Goal: Task Accomplishment & Management: Use online tool/utility

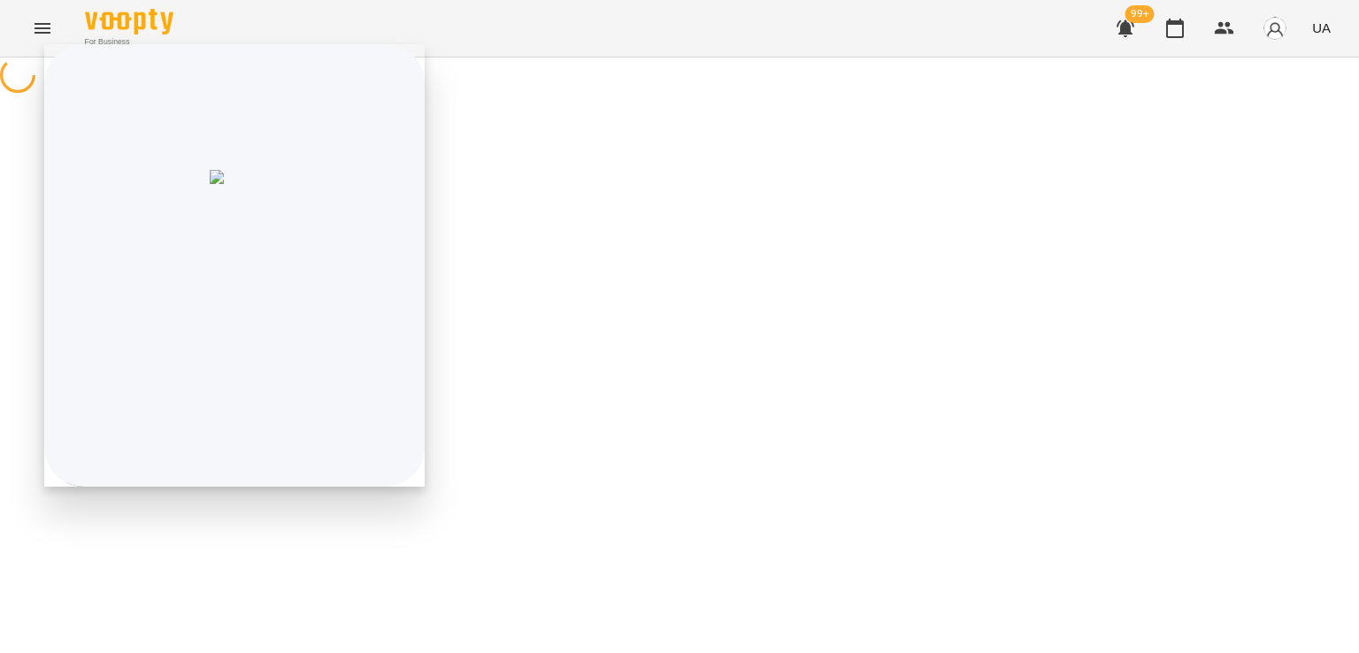
click at [39, 26] on icon "Menu" at bounding box center [42, 28] width 21 height 21
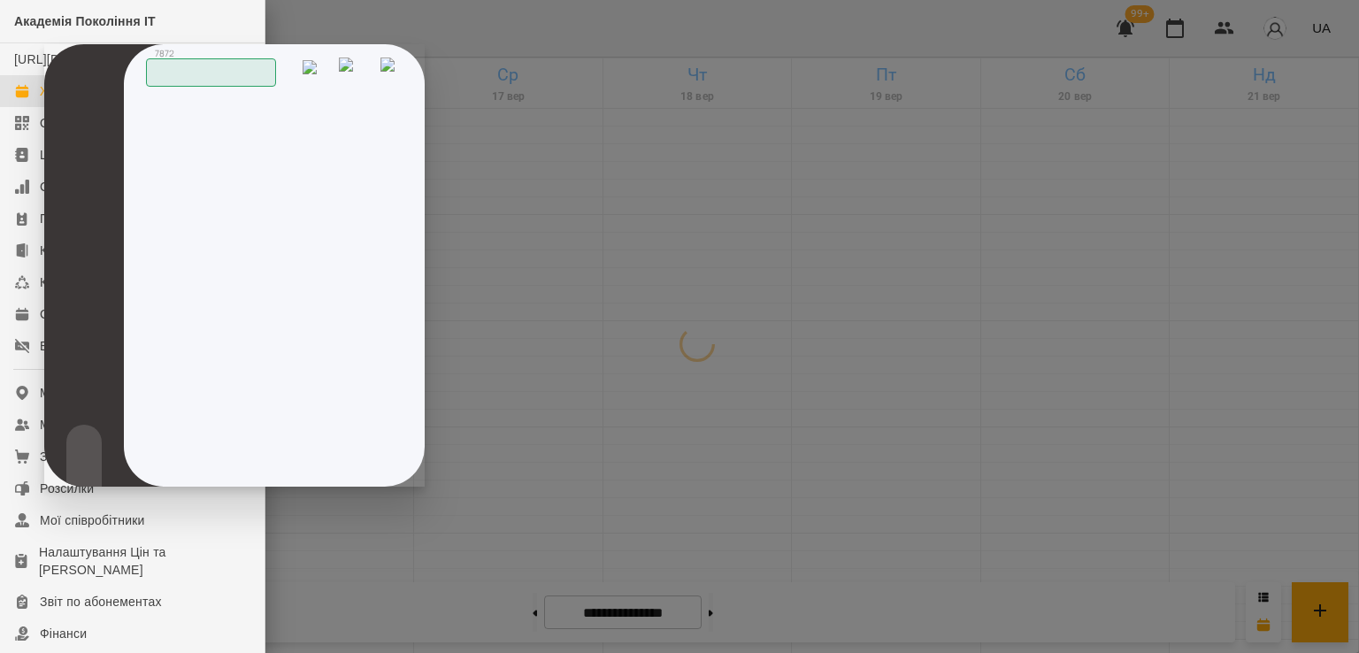
click at [396, 65] on img at bounding box center [392, 71] width 25 height 27
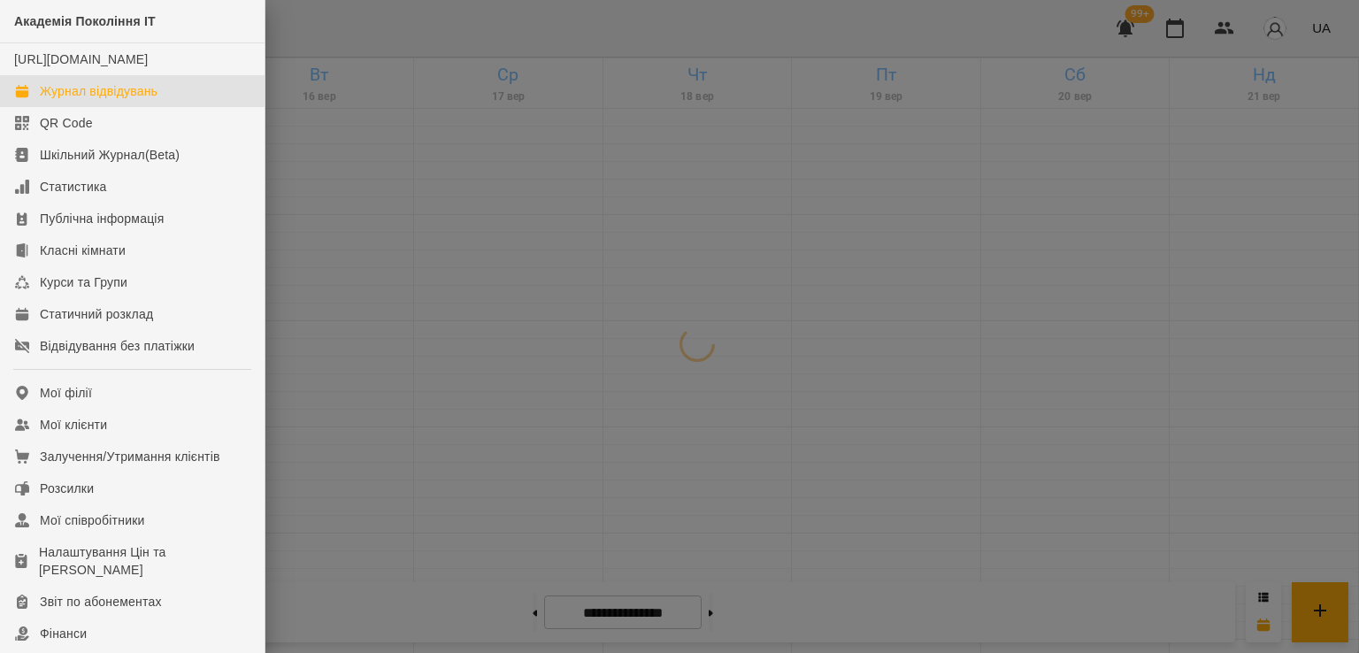
click at [371, 196] on div at bounding box center [679, 326] width 1359 height 653
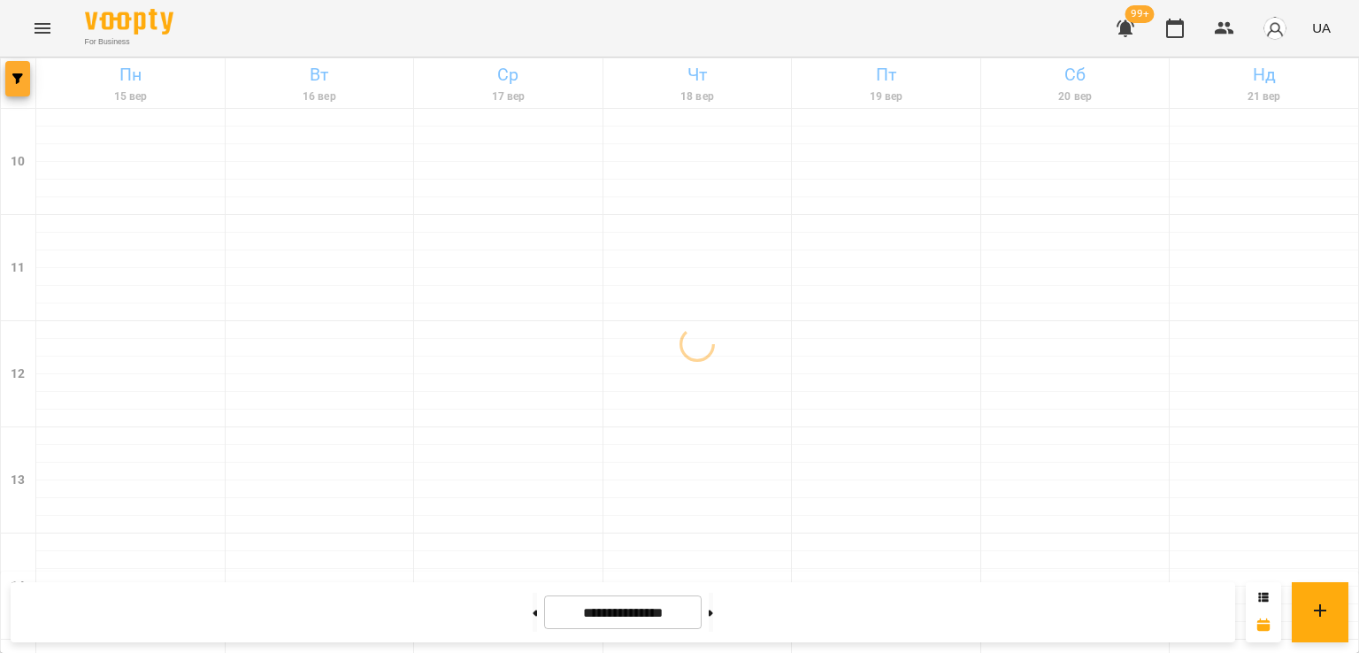
click at [14, 85] on button "button" at bounding box center [17, 78] width 25 height 35
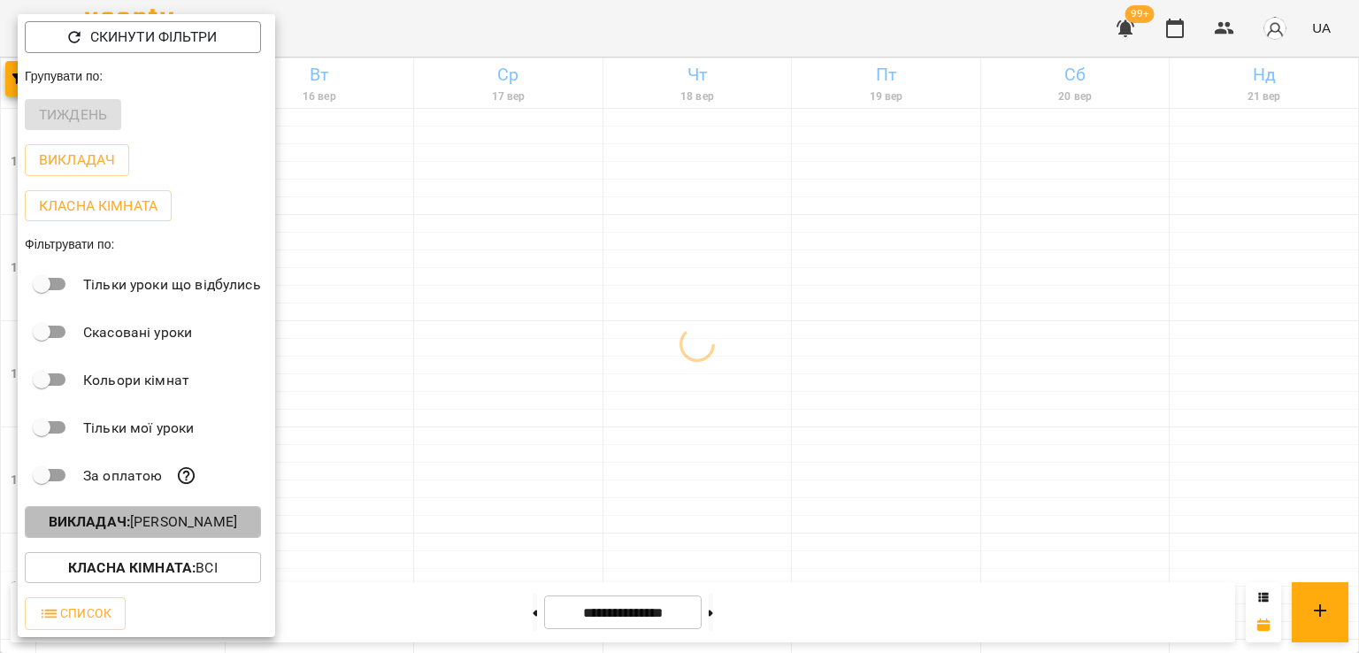
click at [215, 528] on p "Викладач : [PERSON_NAME]" at bounding box center [143, 521] width 188 height 21
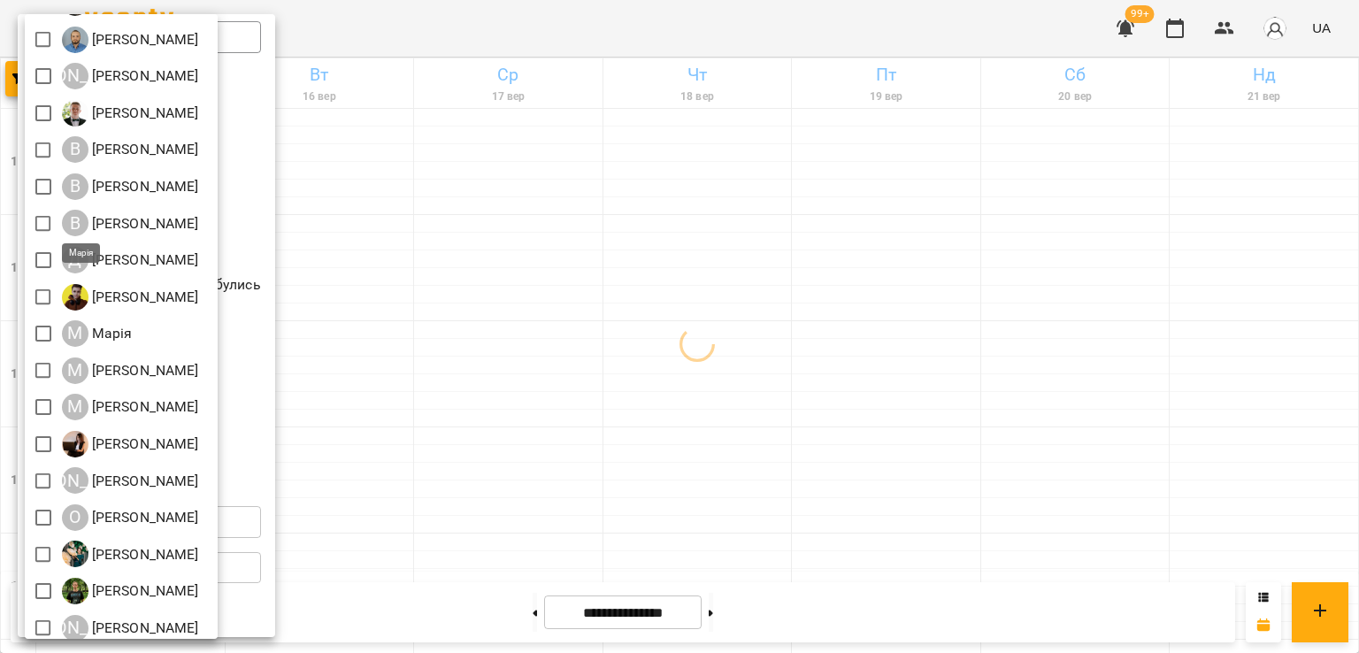
scroll to position [272, 0]
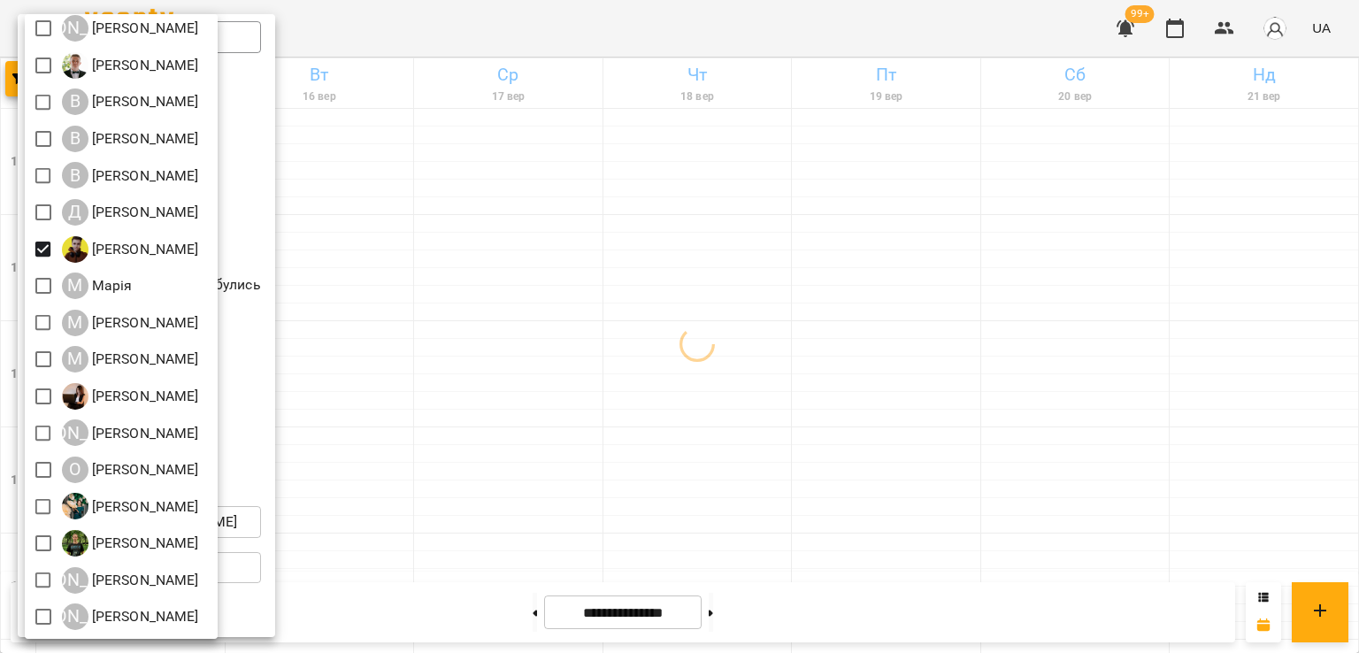
click at [669, 360] on div at bounding box center [679, 326] width 1359 height 653
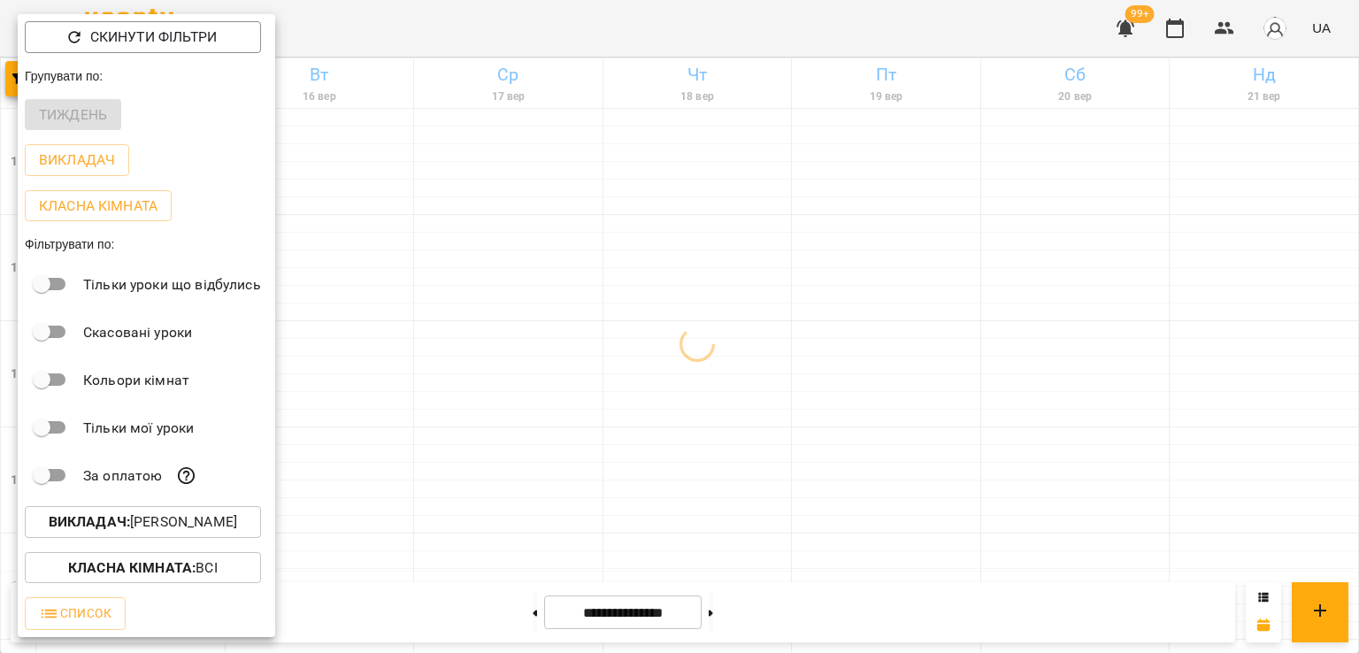
click at [747, 412] on div at bounding box center [679, 326] width 1359 height 653
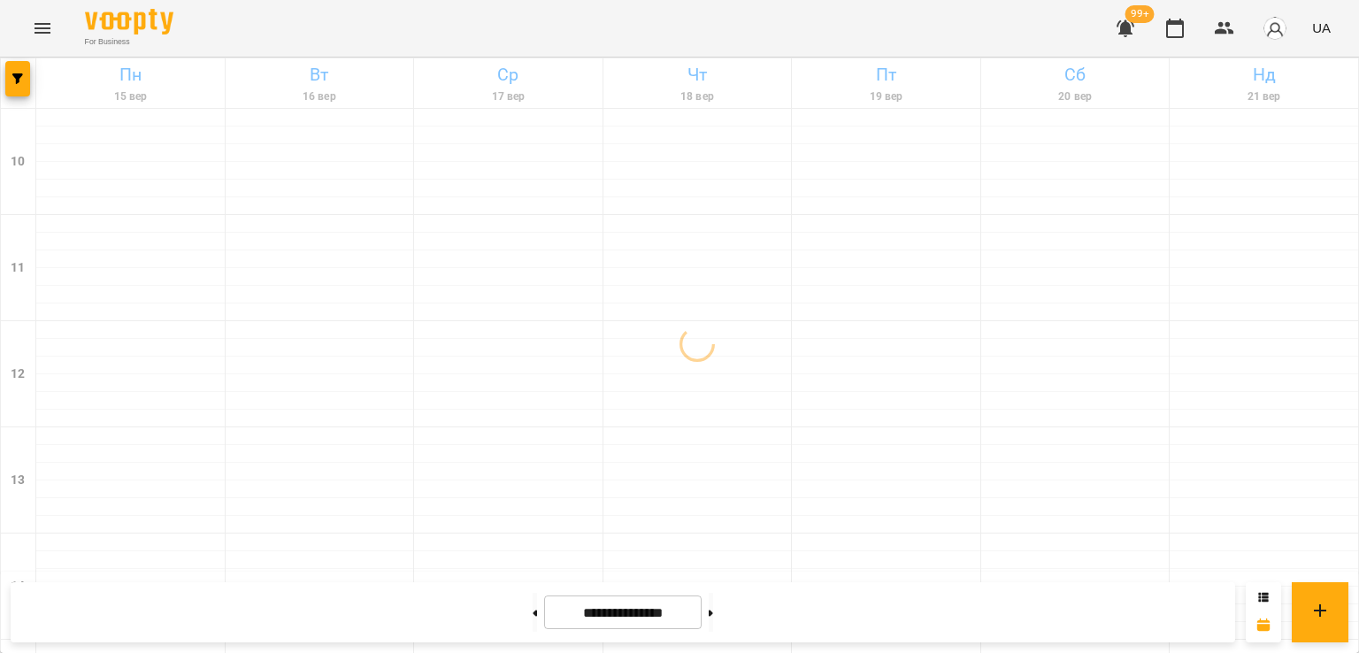
scroll to position [916, 0]
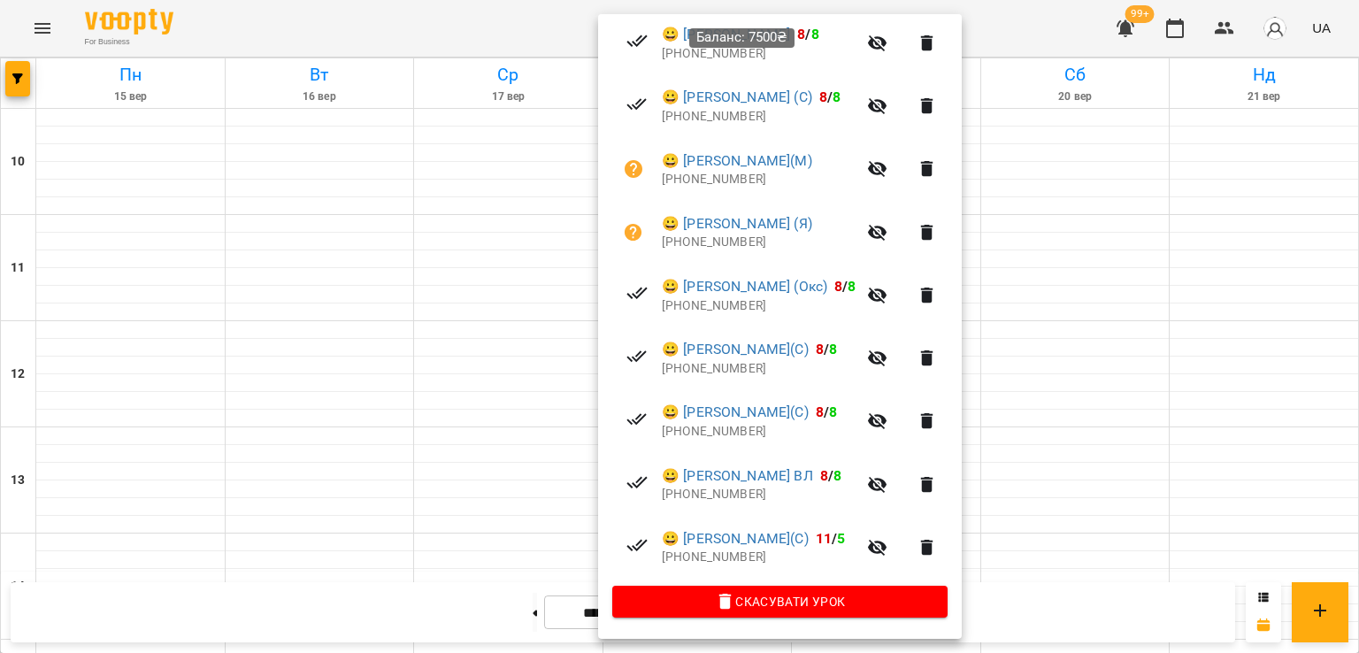
scroll to position [315, 0]
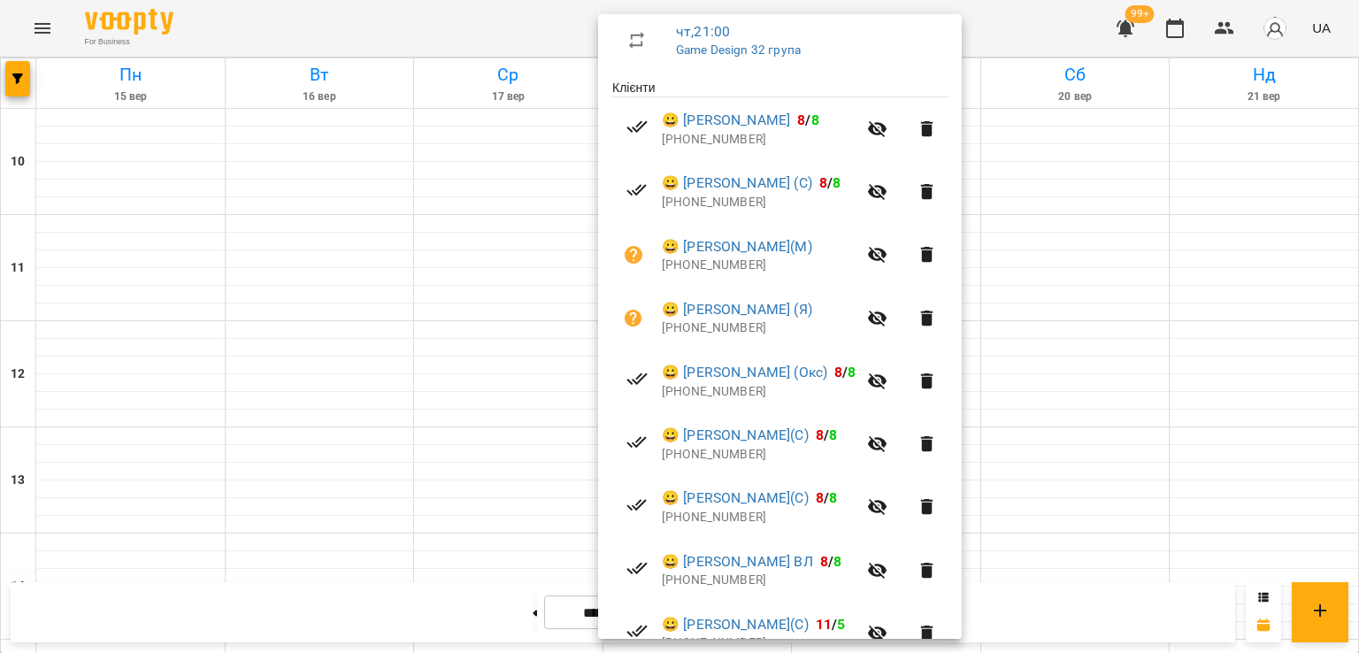
click at [372, 169] on div at bounding box center [679, 326] width 1359 height 653
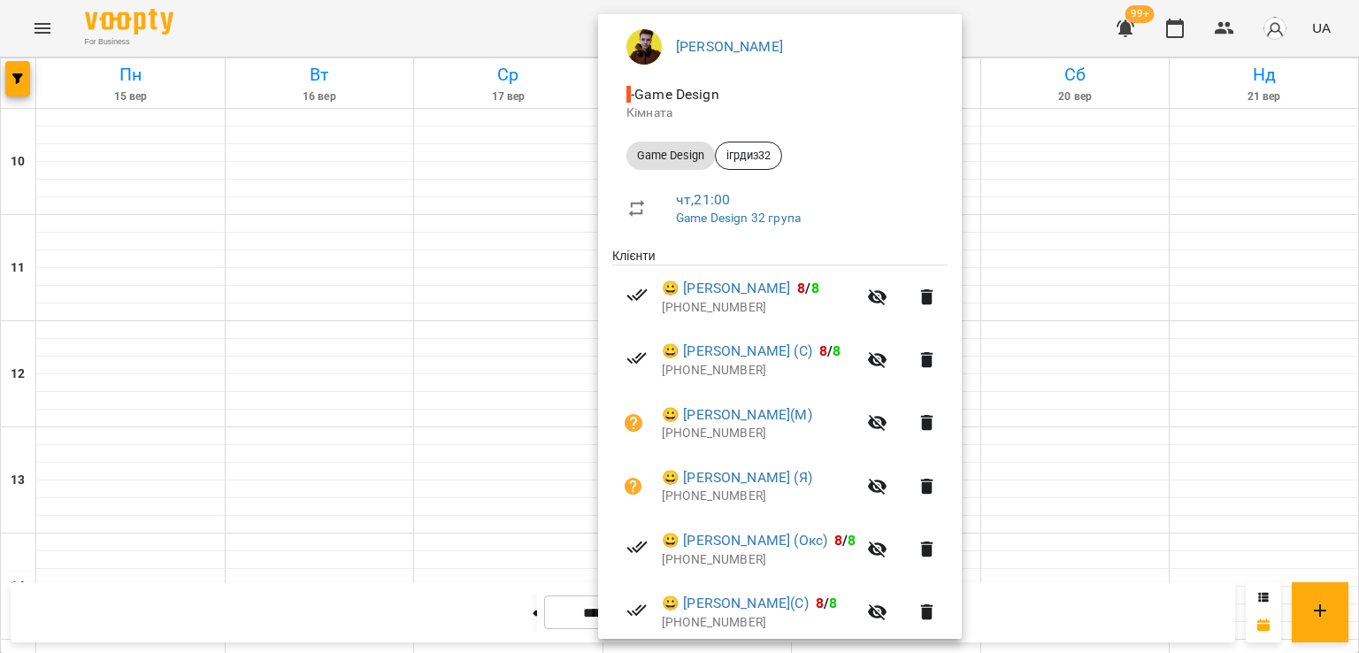
scroll to position [403, 0]
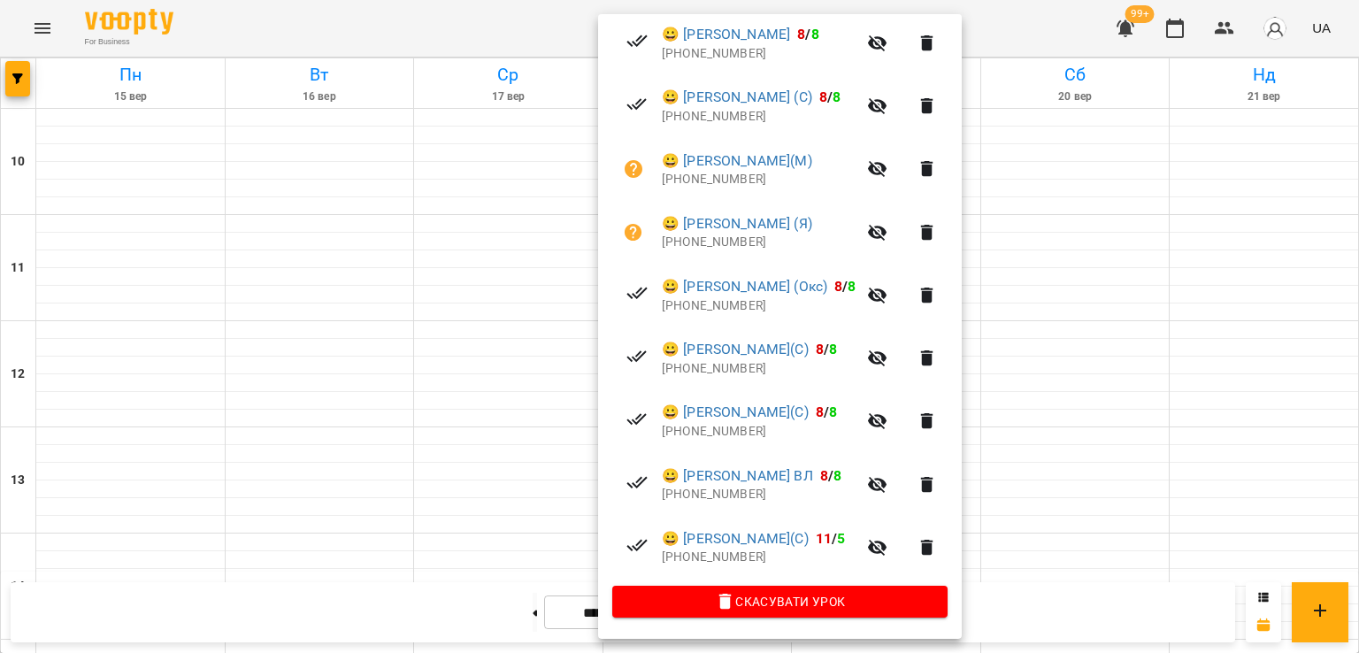
click at [219, 410] on div at bounding box center [679, 326] width 1359 height 653
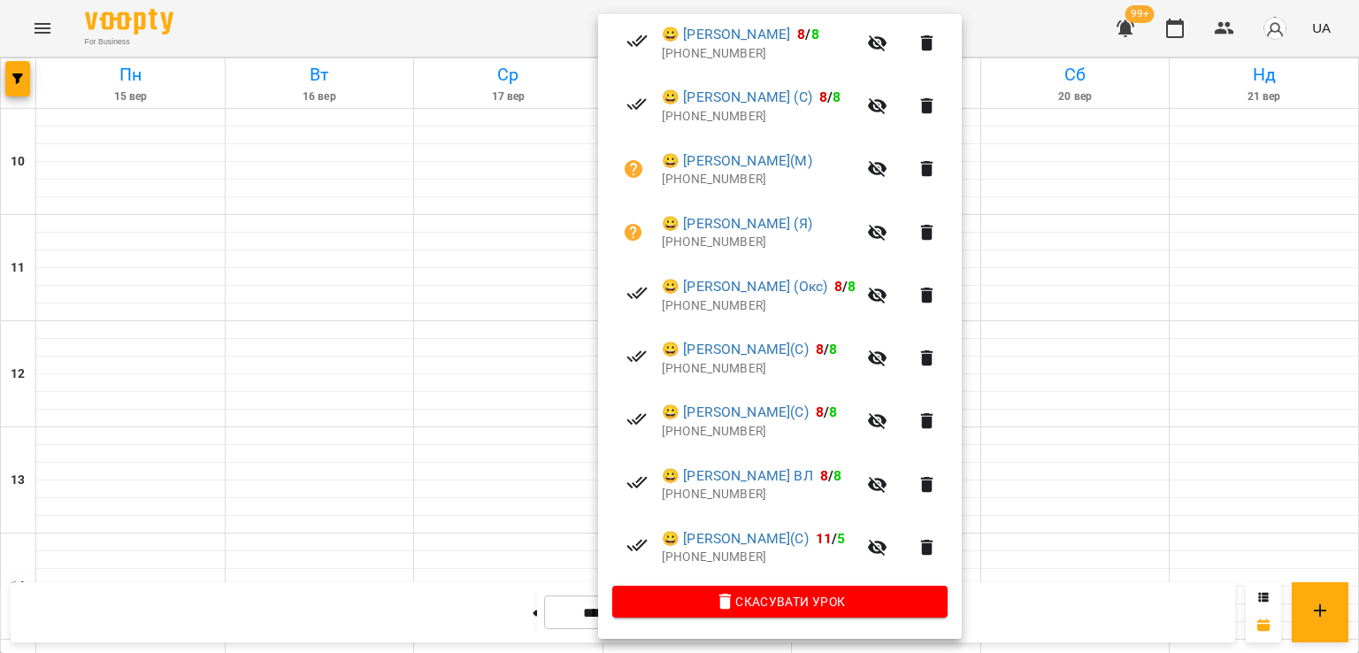
click at [321, 175] on div at bounding box center [679, 326] width 1359 height 653
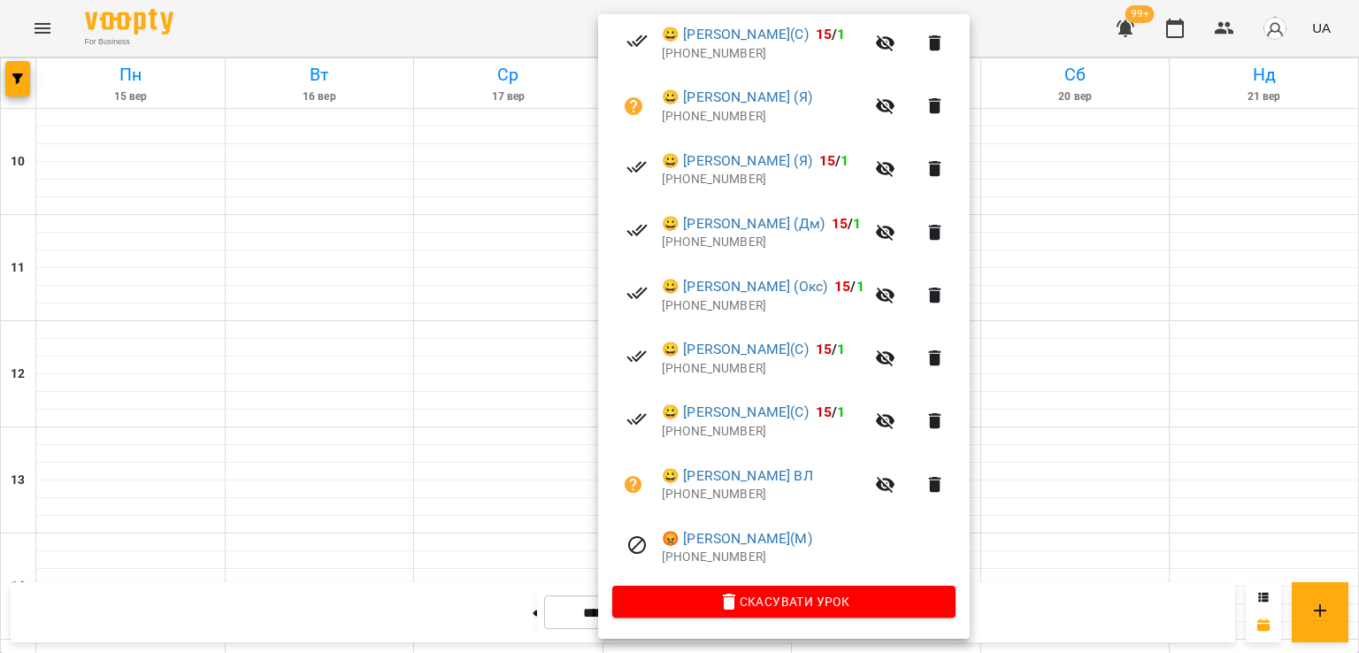
click at [309, 213] on div at bounding box center [679, 326] width 1359 height 653
